Goal: Find specific page/section

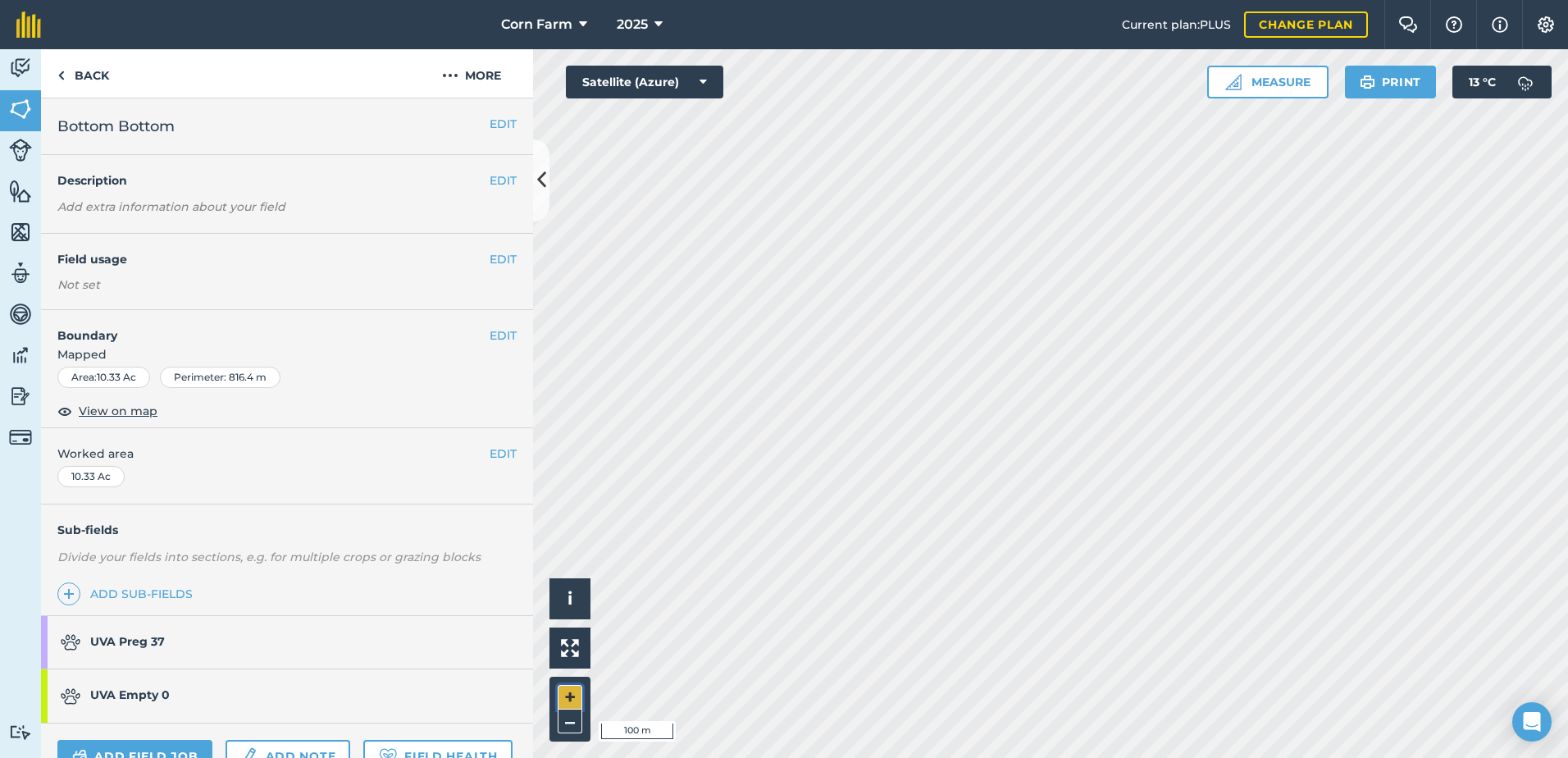
click at [565, 694] on button "+" at bounding box center [570, 697] width 25 height 25
click at [178, 642] on link "UVA Preg 37" at bounding box center [279, 642] width 476 height 52
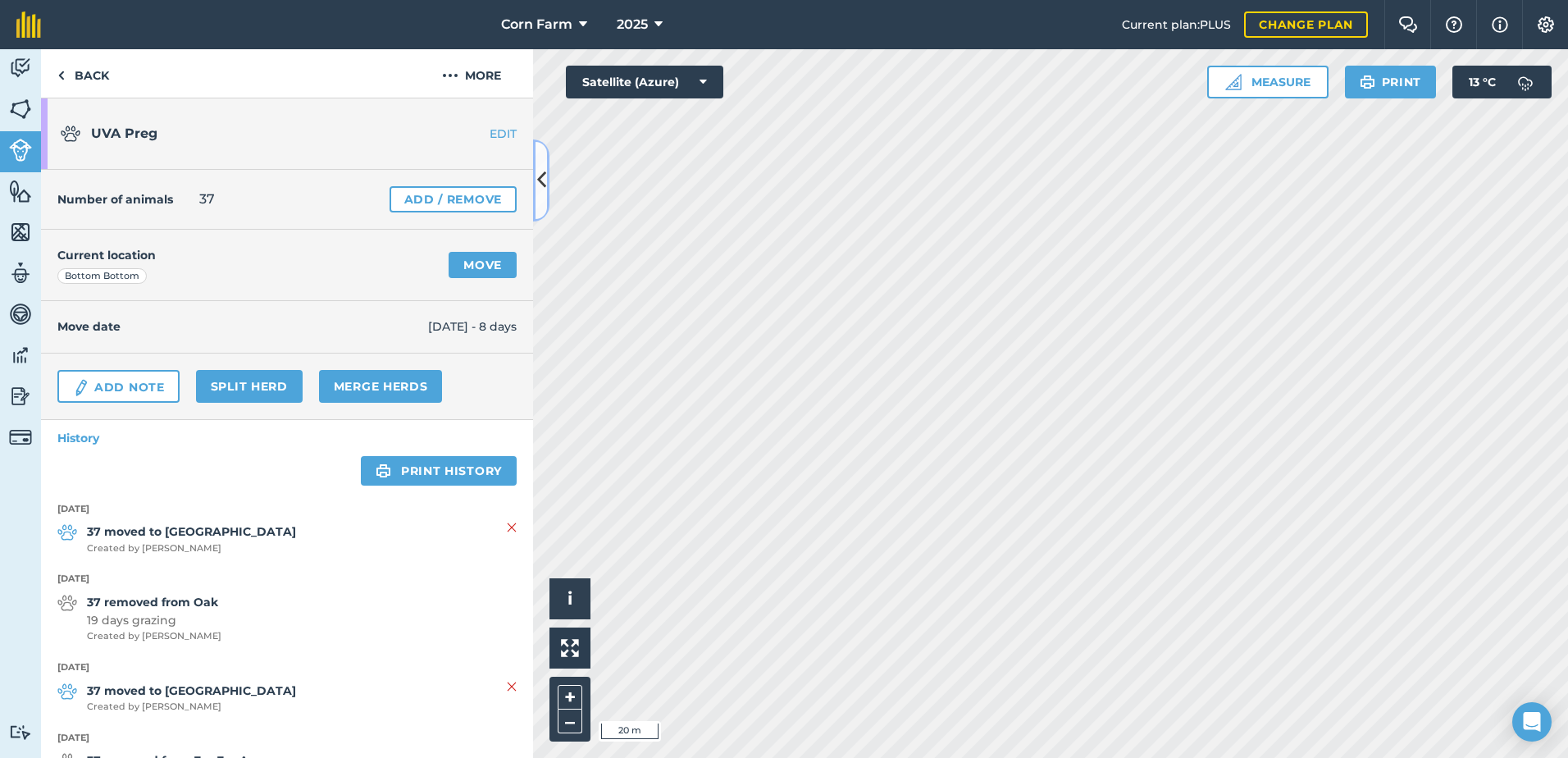
click at [537, 171] on icon at bounding box center [541, 180] width 9 height 28
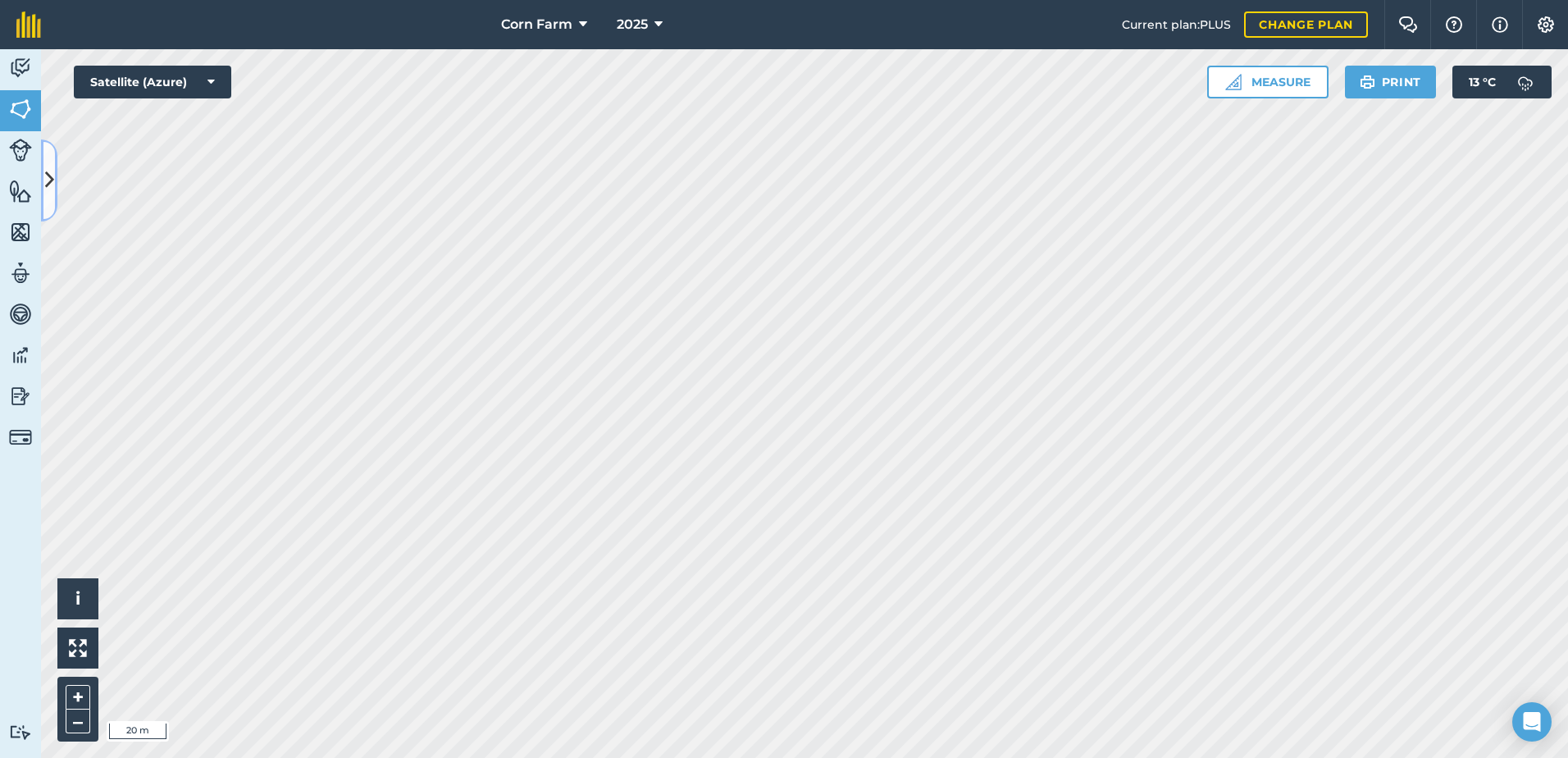
click at [47, 181] on icon at bounding box center [49, 180] width 9 height 28
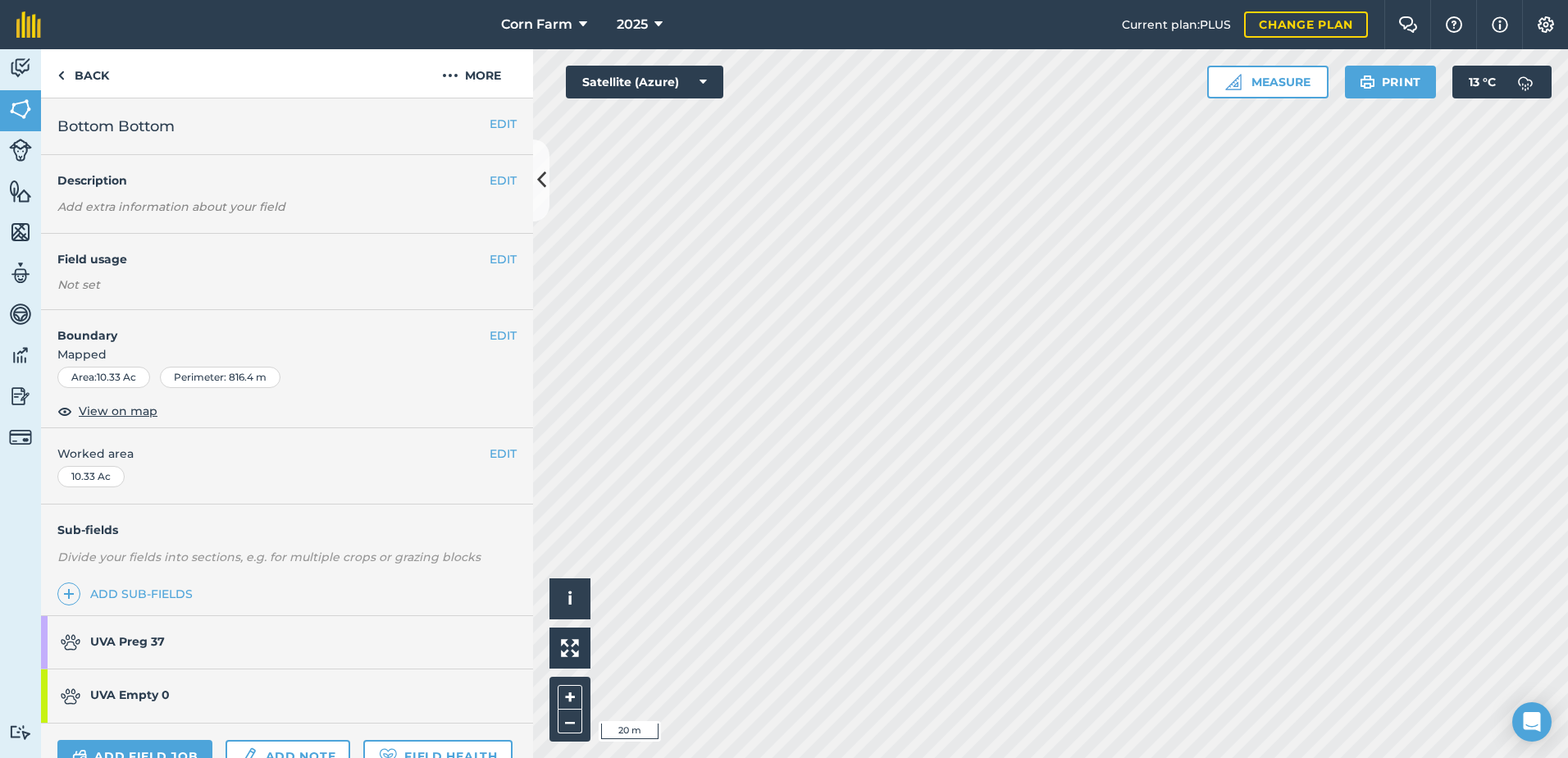
click at [314, 686] on link "UVA Empty 0" at bounding box center [279, 695] width 476 height 52
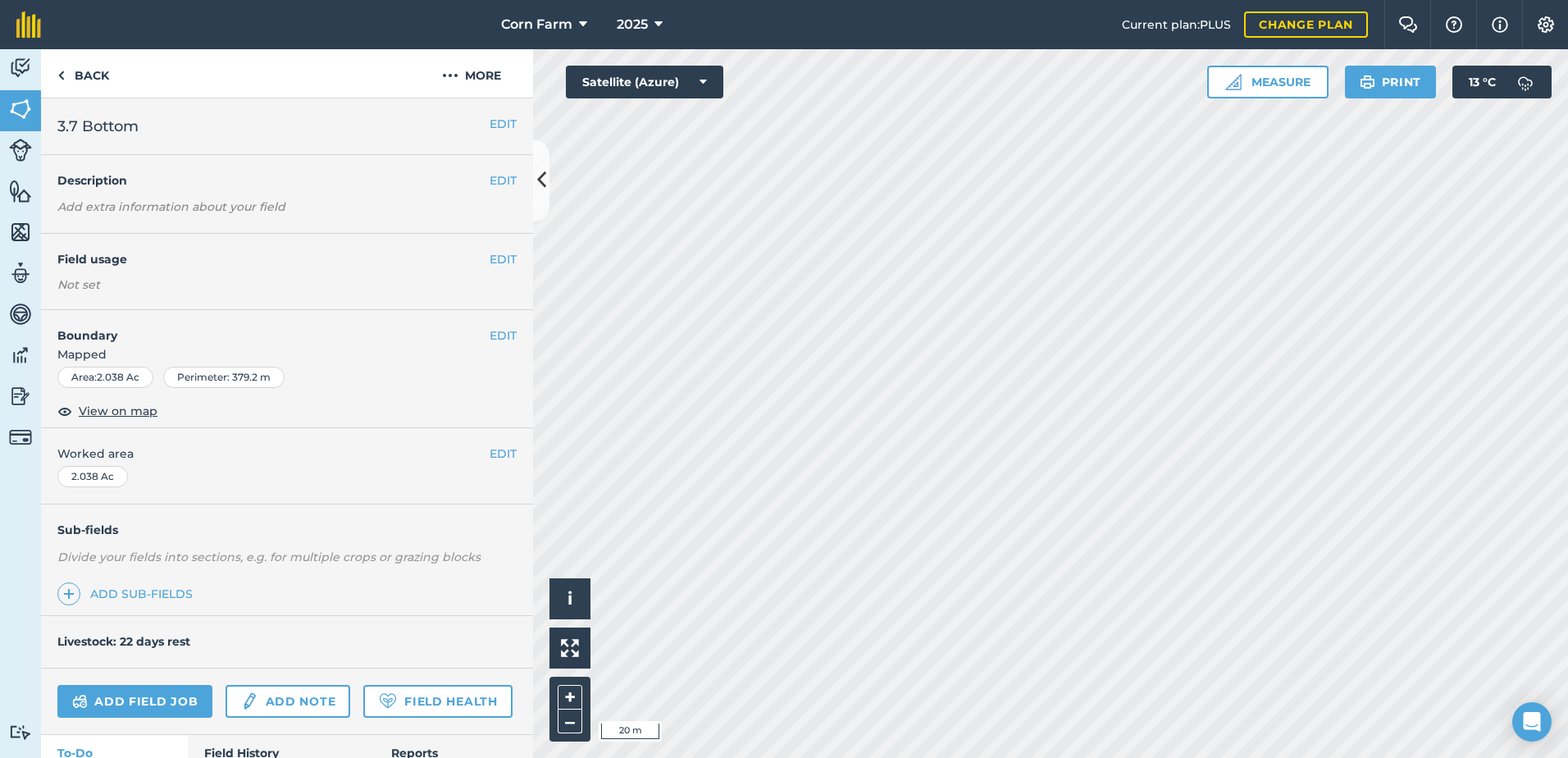
scroll to position [110, 0]
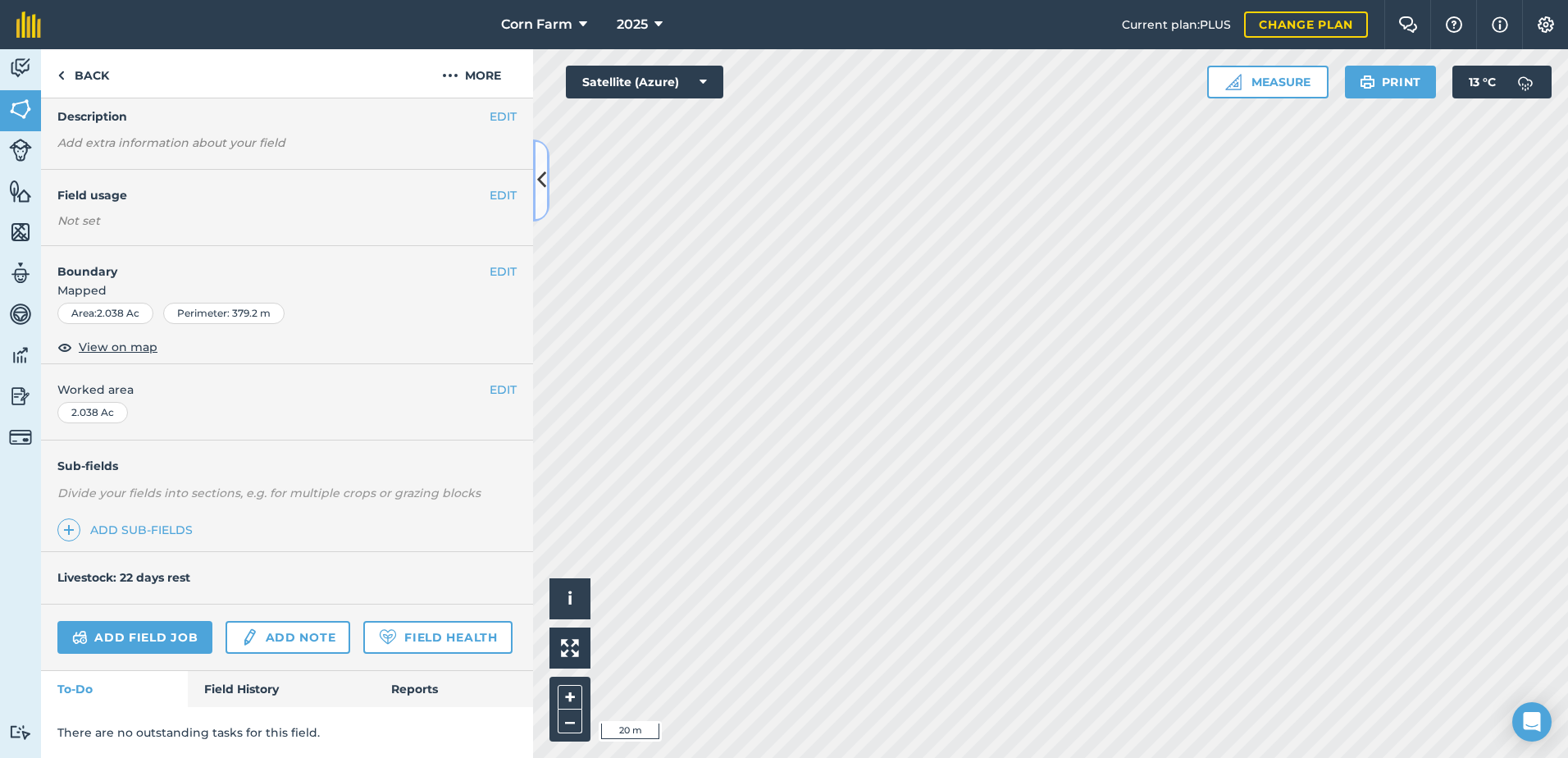
click at [540, 182] on icon at bounding box center [541, 180] width 9 height 28
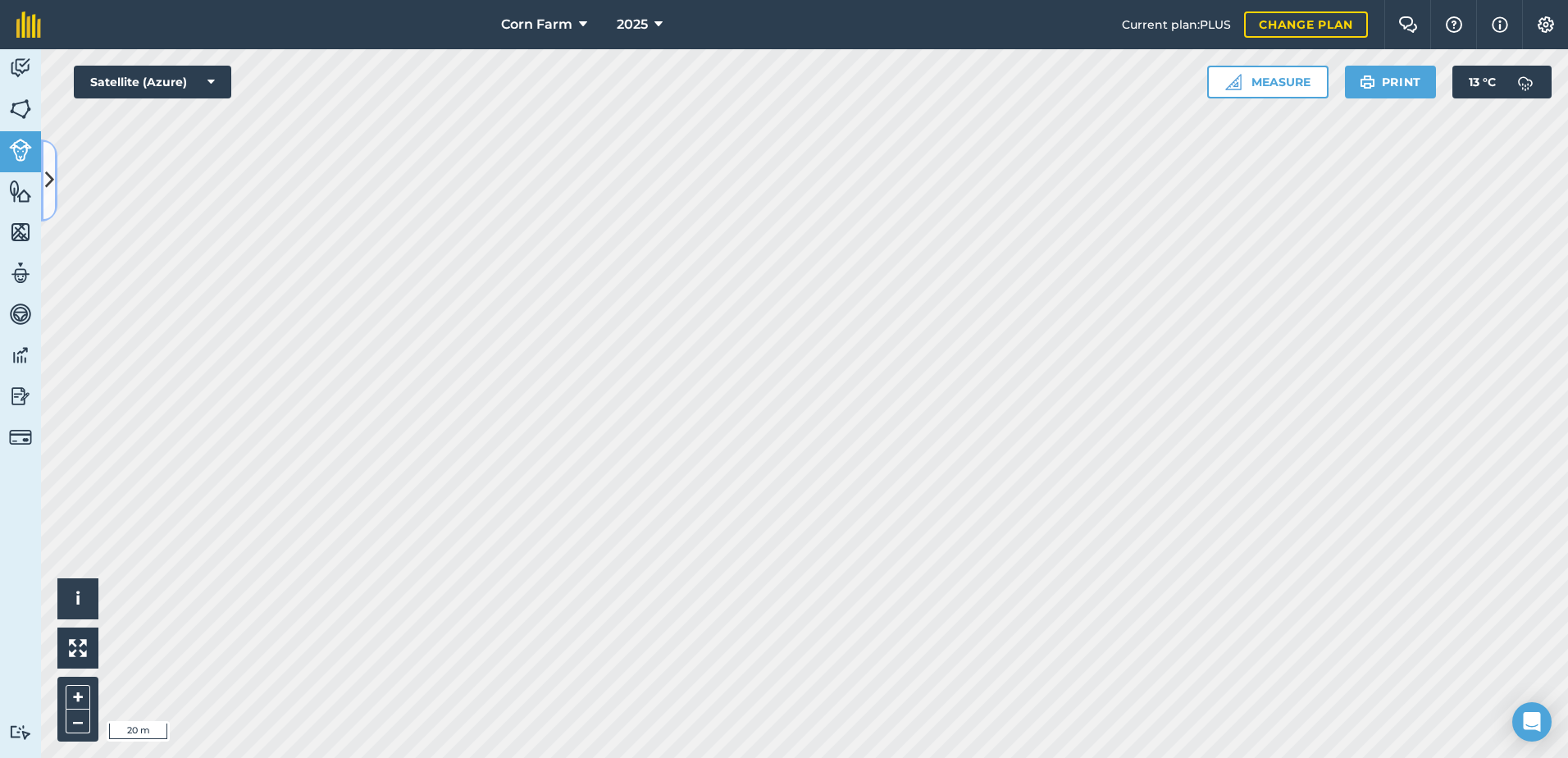
click at [42, 194] on button at bounding box center [49, 180] width 16 height 82
